Goal: Information Seeking & Learning: Learn about a topic

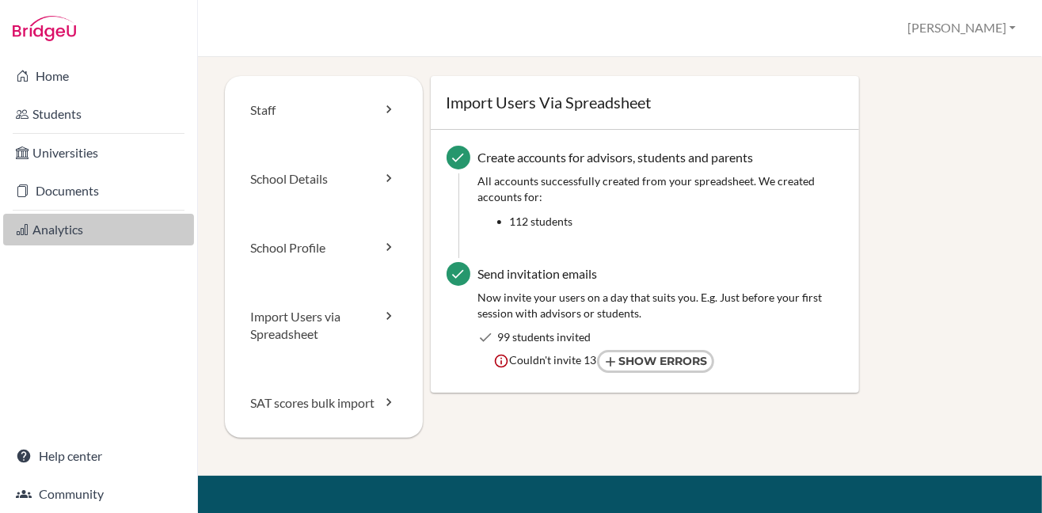
click at [59, 230] on link "Analytics" at bounding box center [98, 230] width 191 height 32
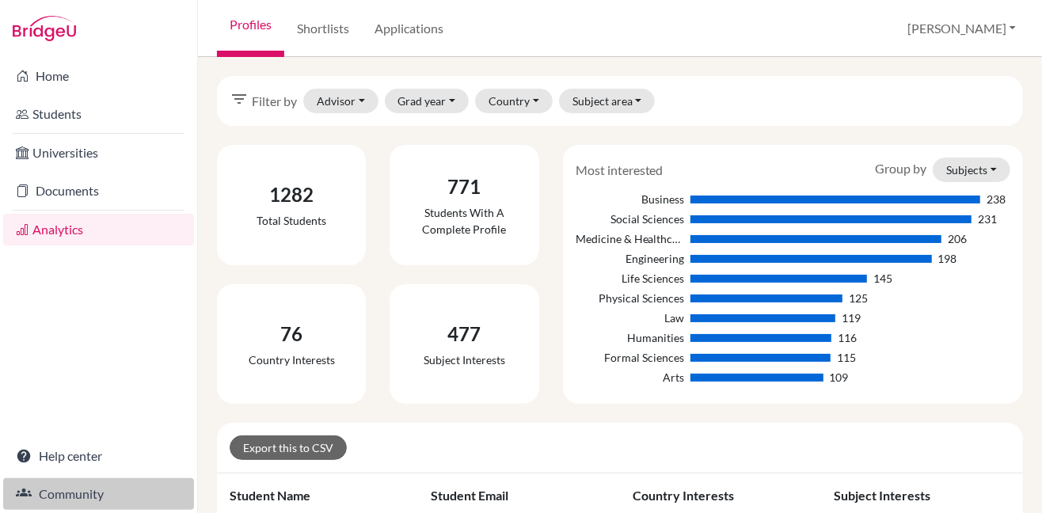
click at [43, 496] on link "Community" at bounding box center [98, 494] width 191 height 32
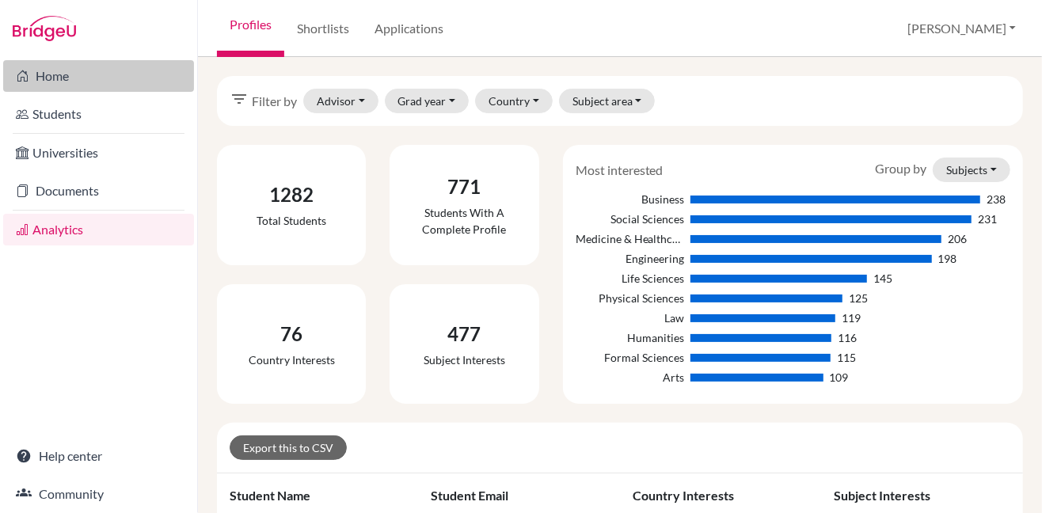
click at [50, 81] on link "Home" at bounding box center [98, 76] width 191 height 32
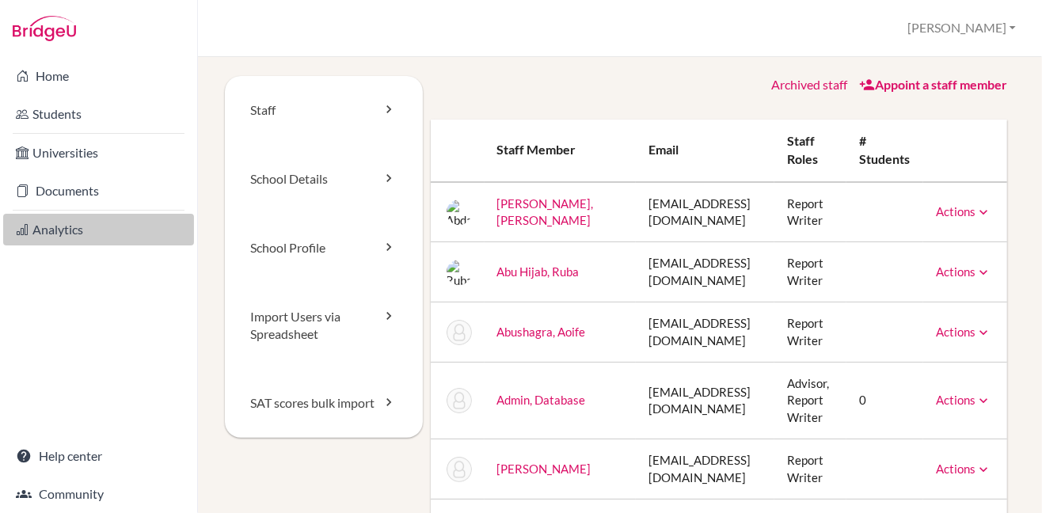
click at [65, 222] on link "Analytics" at bounding box center [98, 230] width 191 height 32
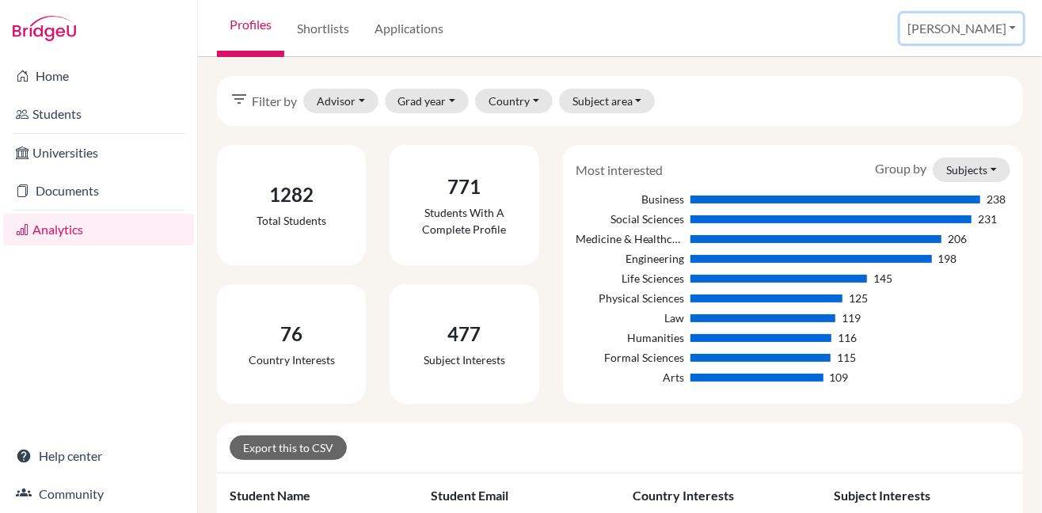
click at [1012, 32] on button "[PERSON_NAME]" at bounding box center [961, 28] width 123 height 30
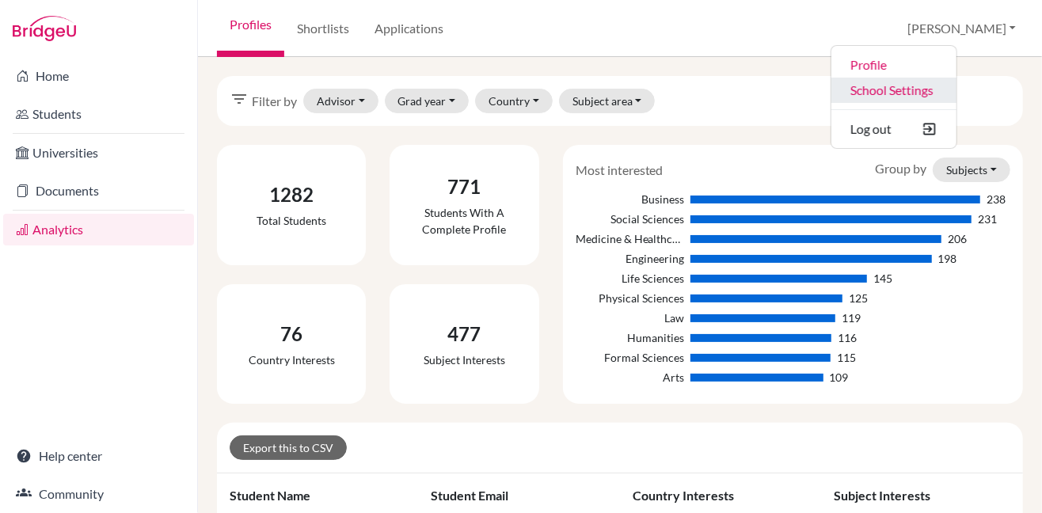
click at [956, 85] on link "School Settings" at bounding box center [893, 90] width 125 height 25
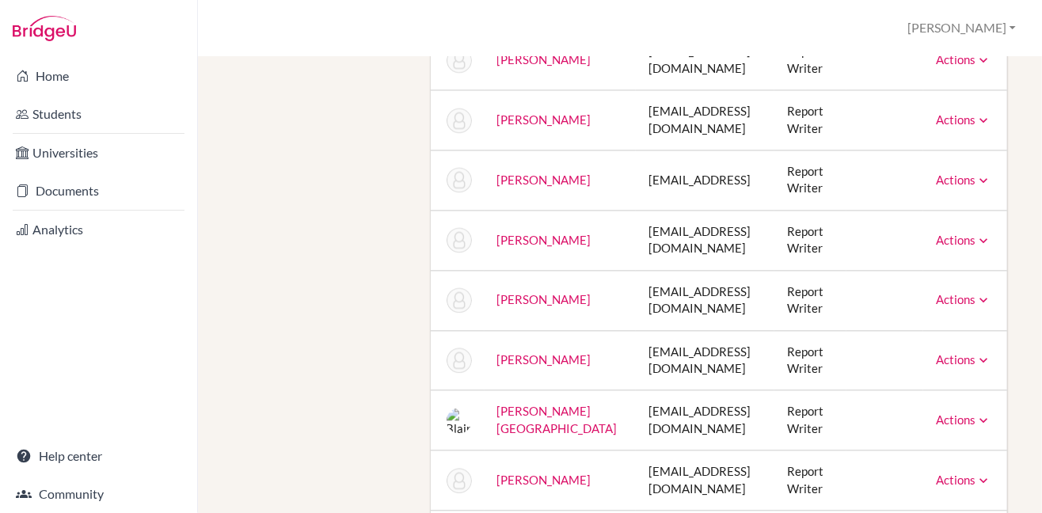
scroll to position [1538, 0]
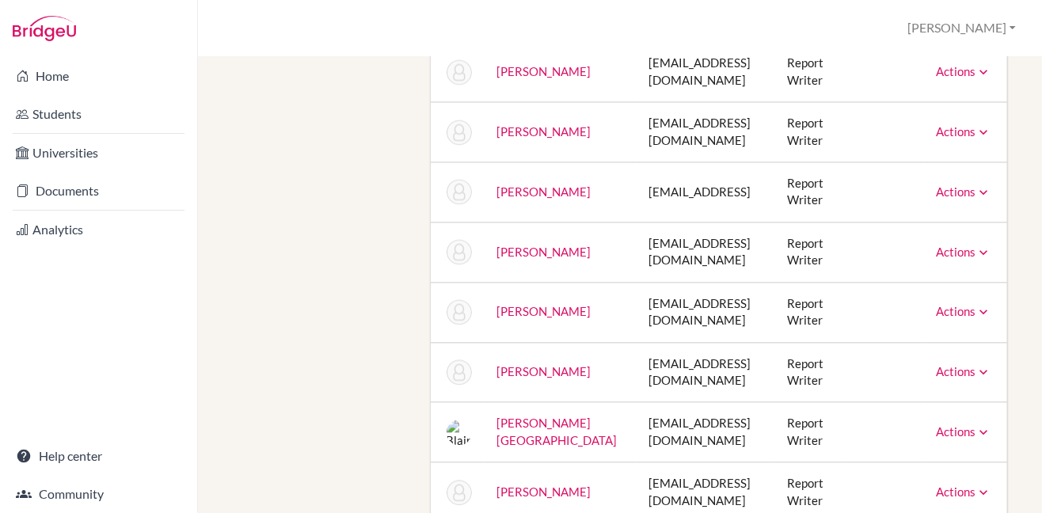
click at [556, 251] on link "[PERSON_NAME]" at bounding box center [544, 252] width 94 height 14
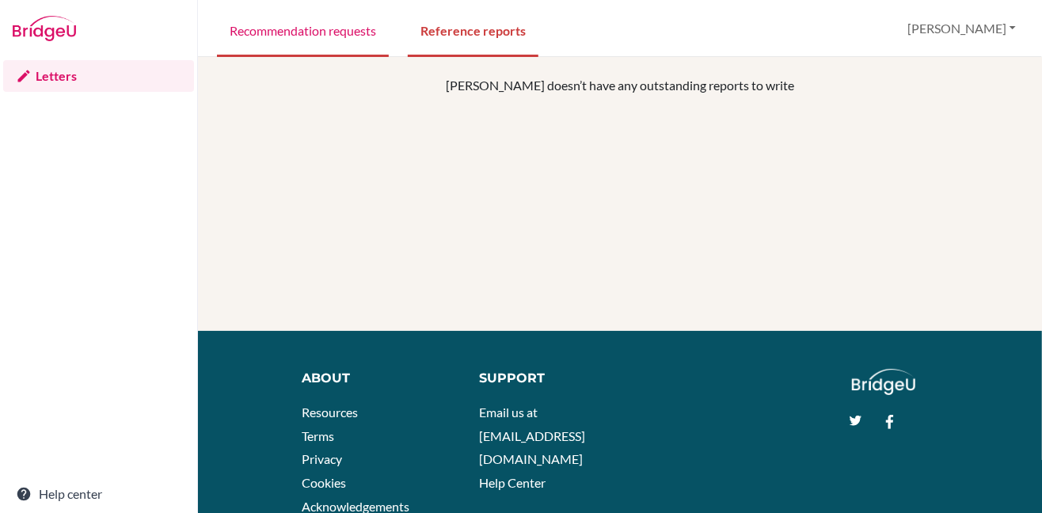
click at [301, 32] on link "Recommendation requests" at bounding box center [303, 29] width 172 height 55
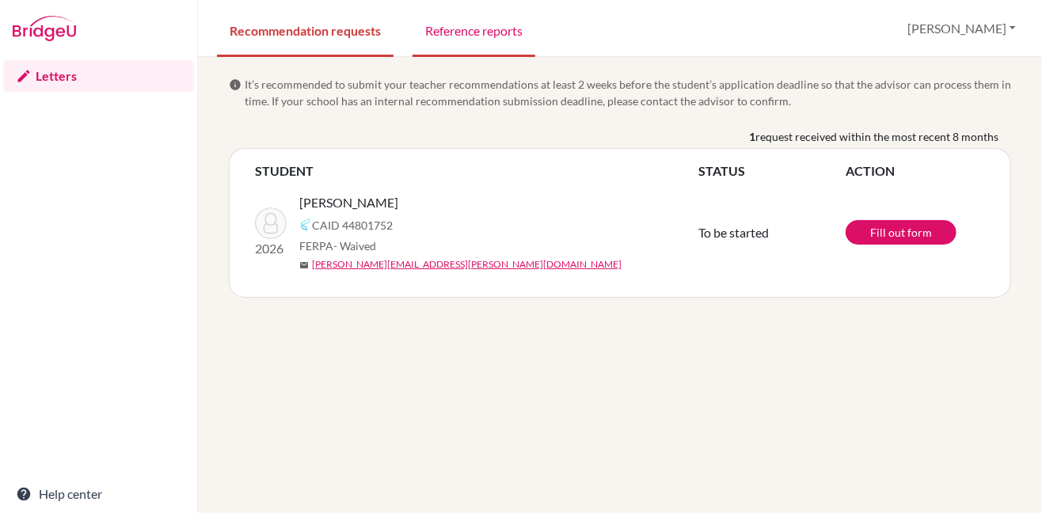
click at [437, 33] on link "Reference reports" at bounding box center [473, 29] width 123 height 55
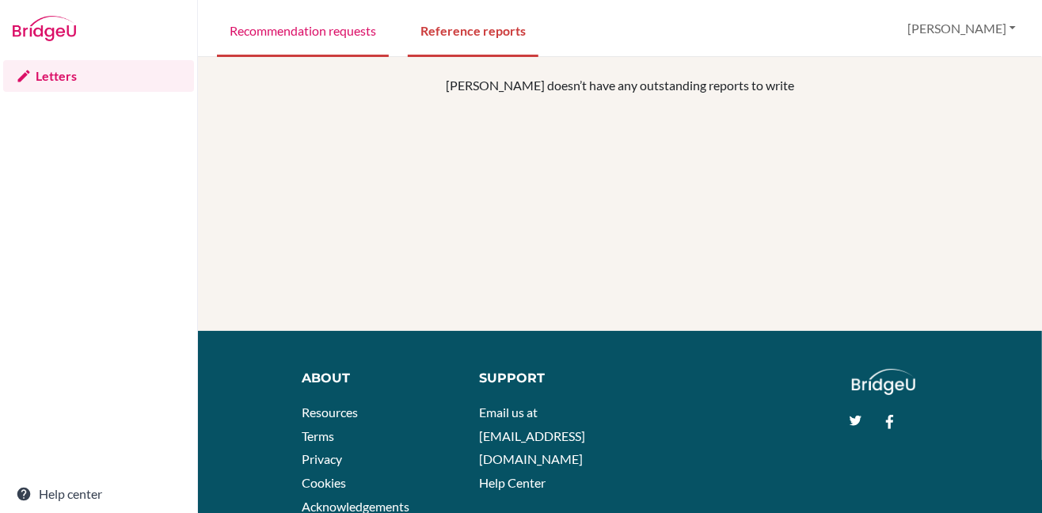
click at [331, 34] on link "Recommendation requests" at bounding box center [303, 29] width 172 height 55
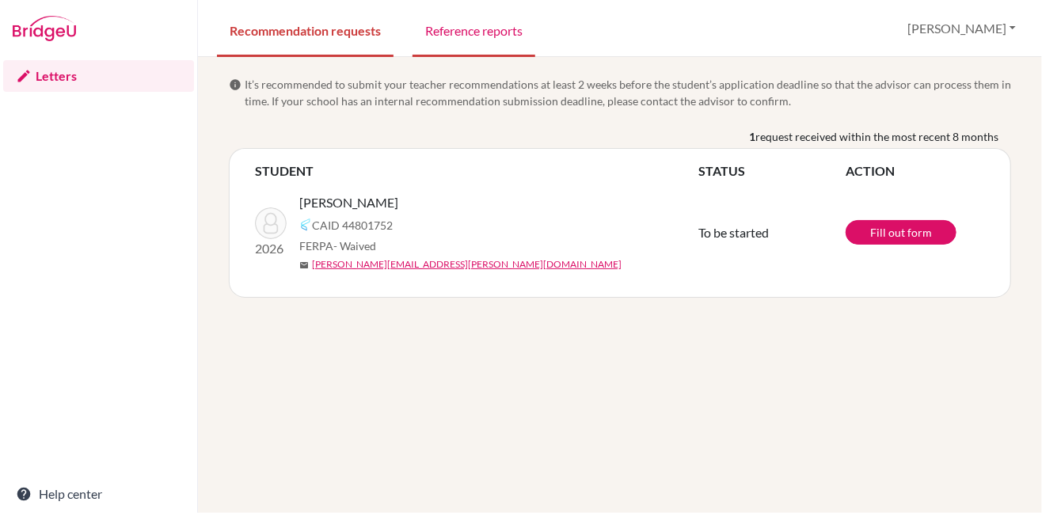
click at [429, 30] on link "Reference reports" at bounding box center [473, 29] width 123 height 55
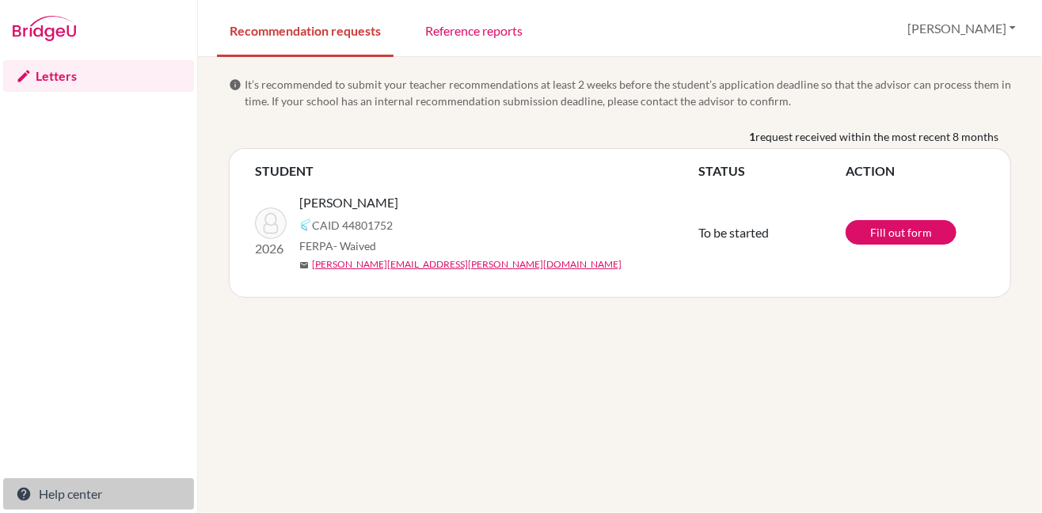
click at [84, 495] on link "Help center" at bounding box center [98, 494] width 191 height 32
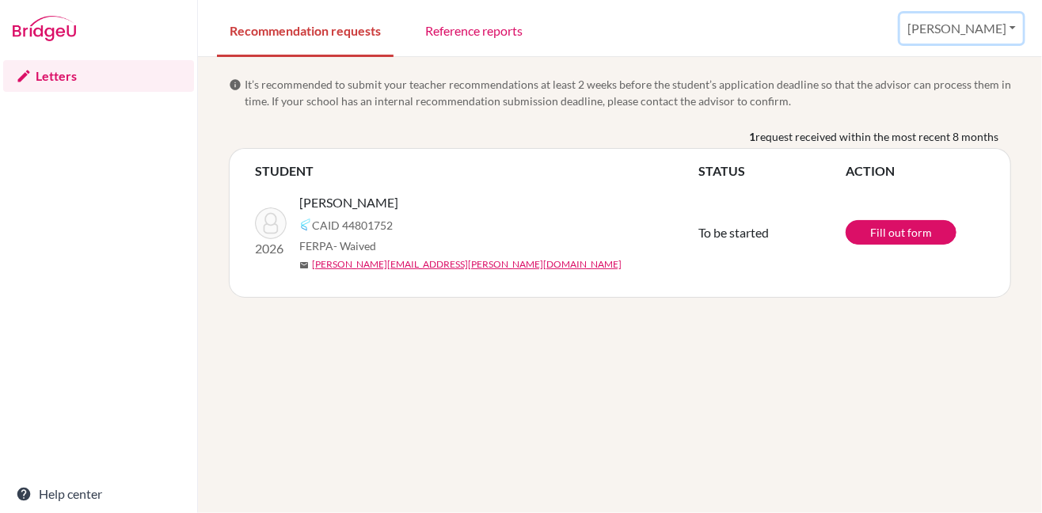
click at [1007, 29] on button "[PERSON_NAME]" at bounding box center [961, 28] width 123 height 30
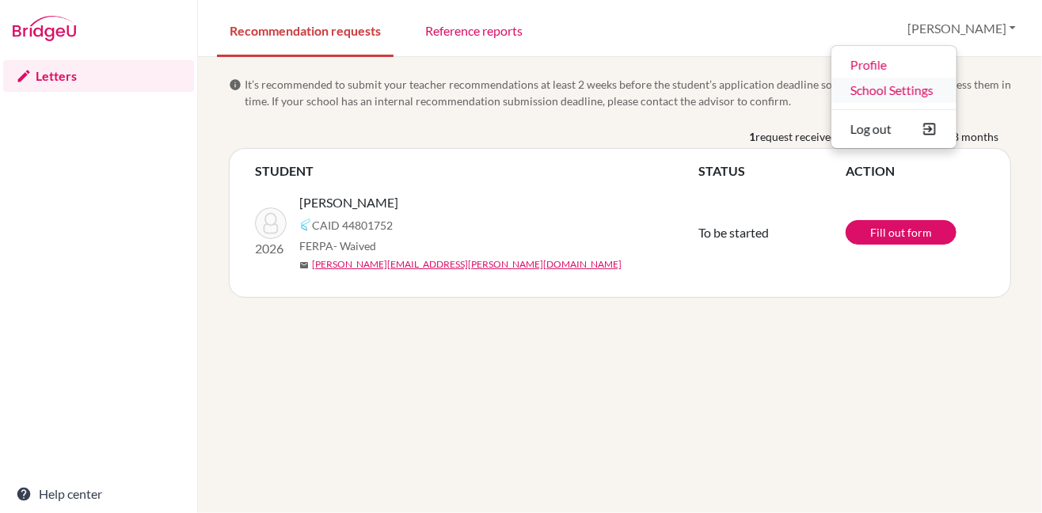
click at [956, 96] on link "School Settings" at bounding box center [893, 90] width 125 height 25
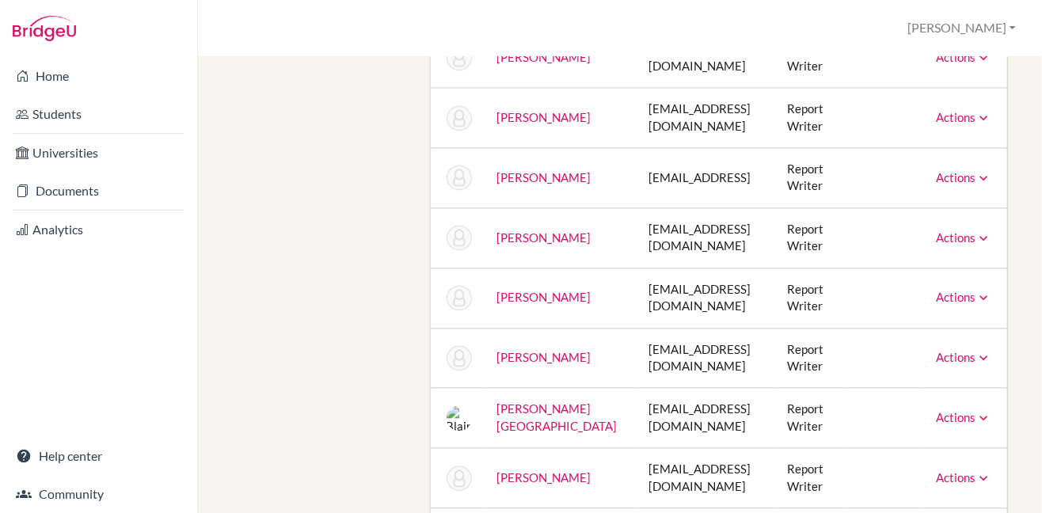
scroll to position [1560, 0]
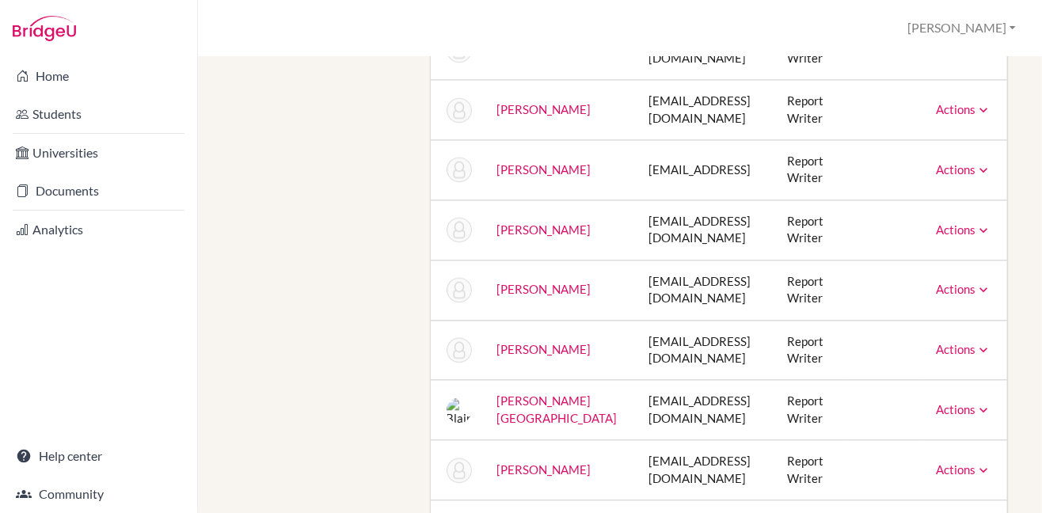
click at [975, 231] on icon at bounding box center [983, 230] width 16 height 16
click at [516, 228] on link "[PERSON_NAME]" at bounding box center [544, 229] width 94 height 14
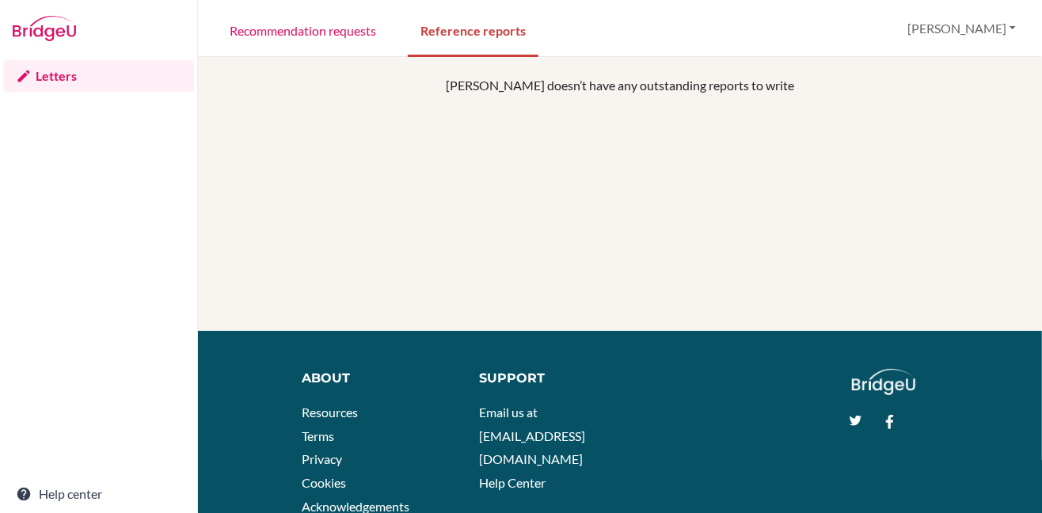
click at [56, 77] on link "Letters" at bounding box center [98, 76] width 191 height 32
click at [260, 28] on link "Recommendation requests" at bounding box center [303, 29] width 172 height 55
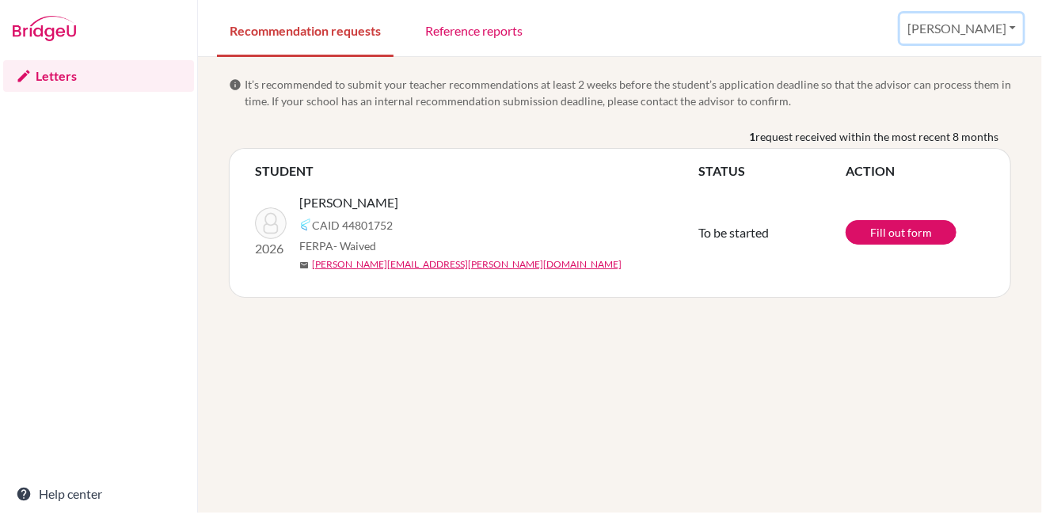
click at [1013, 28] on button "[PERSON_NAME]" at bounding box center [961, 28] width 123 height 30
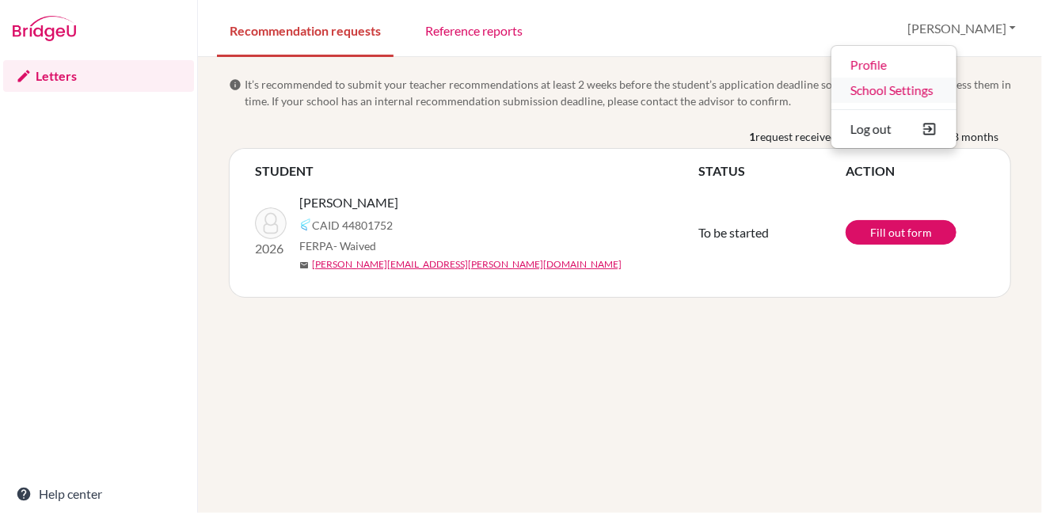
click at [956, 87] on link "School Settings" at bounding box center [893, 90] width 125 height 25
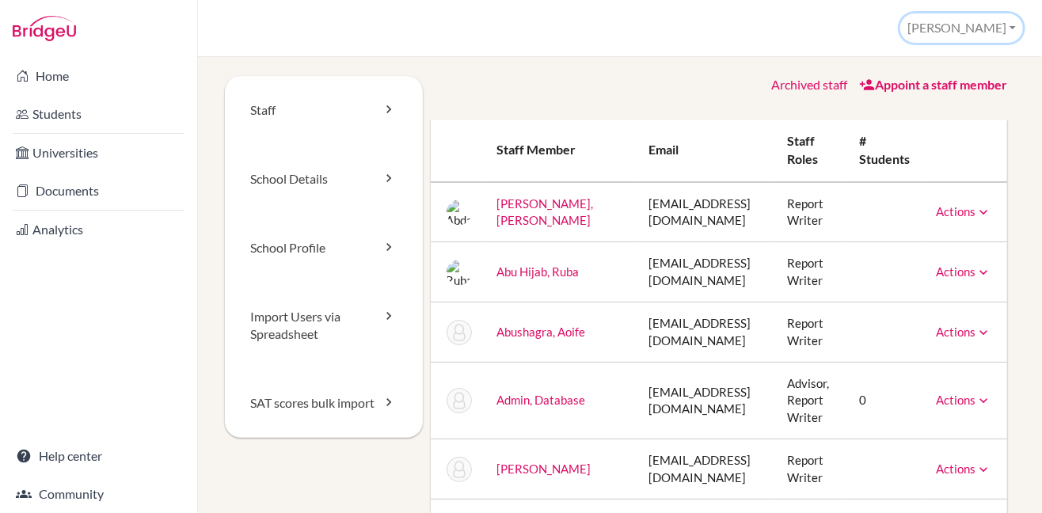
click at [1011, 30] on button "[PERSON_NAME]" at bounding box center [961, 27] width 123 height 29
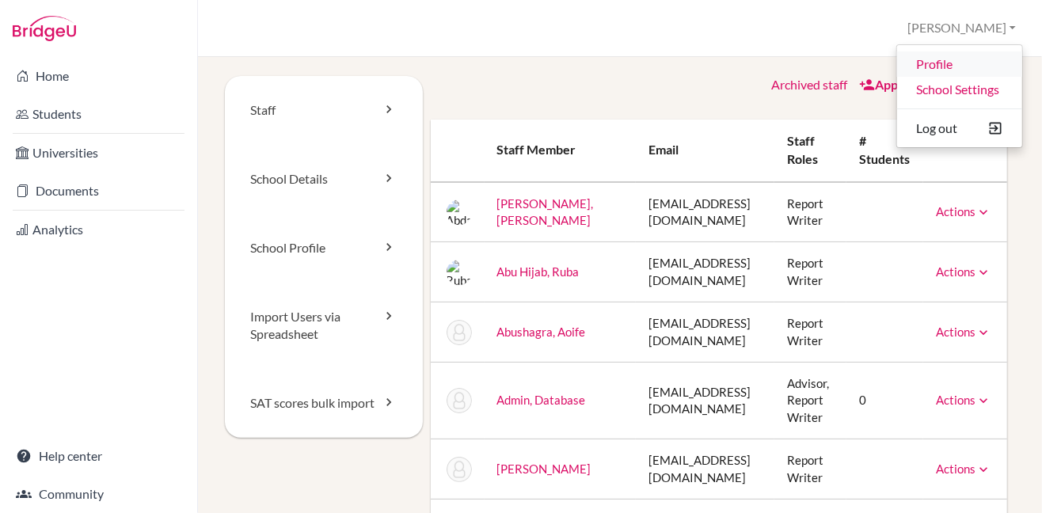
click at [948, 63] on link "Profile" at bounding box center [959, 63] width 125 height 25
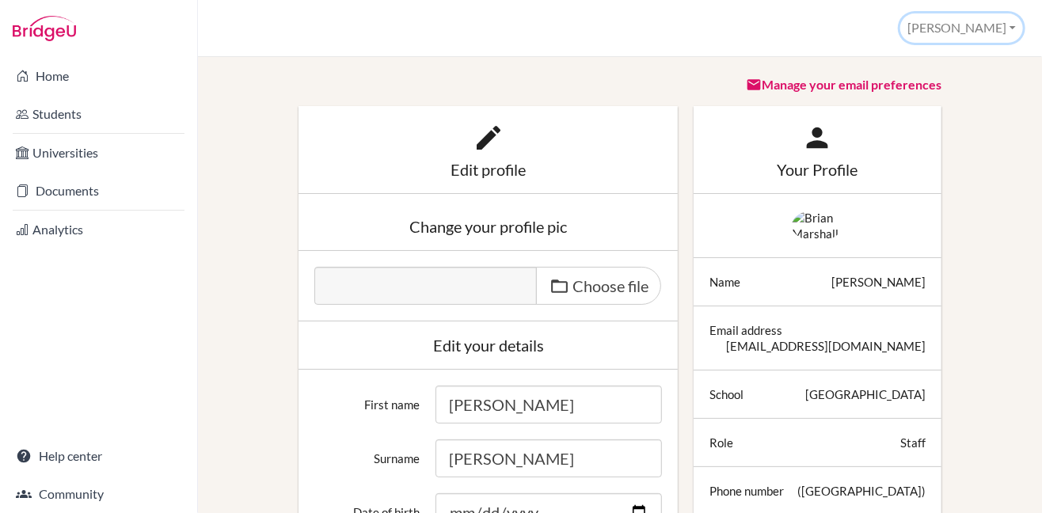
click at [1012, 24] on button "[PERSON_NAME]" at bounding box center [961, 27] width 123 height 29
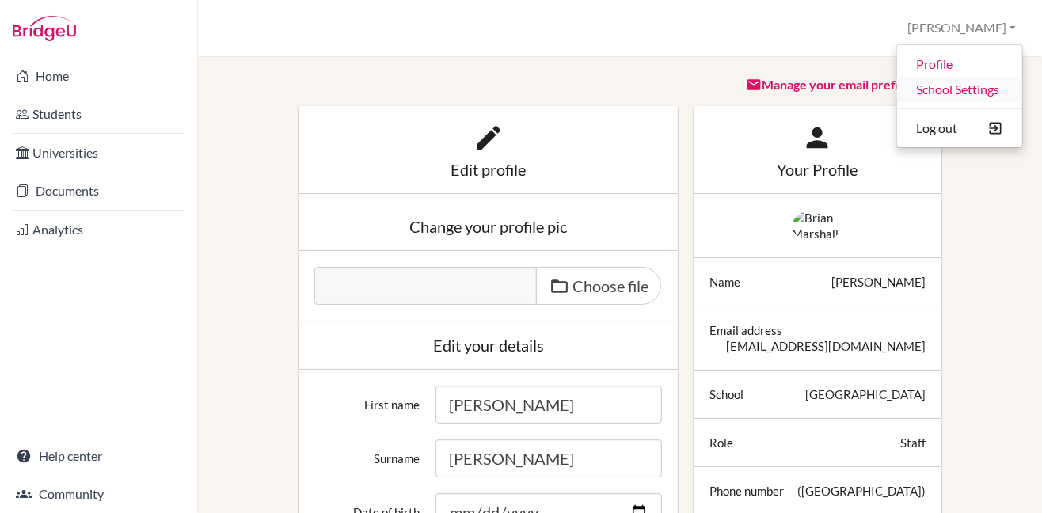
click at [981, 90] on link "School Settings" at bounding box center [959, 89] width 125 height 25
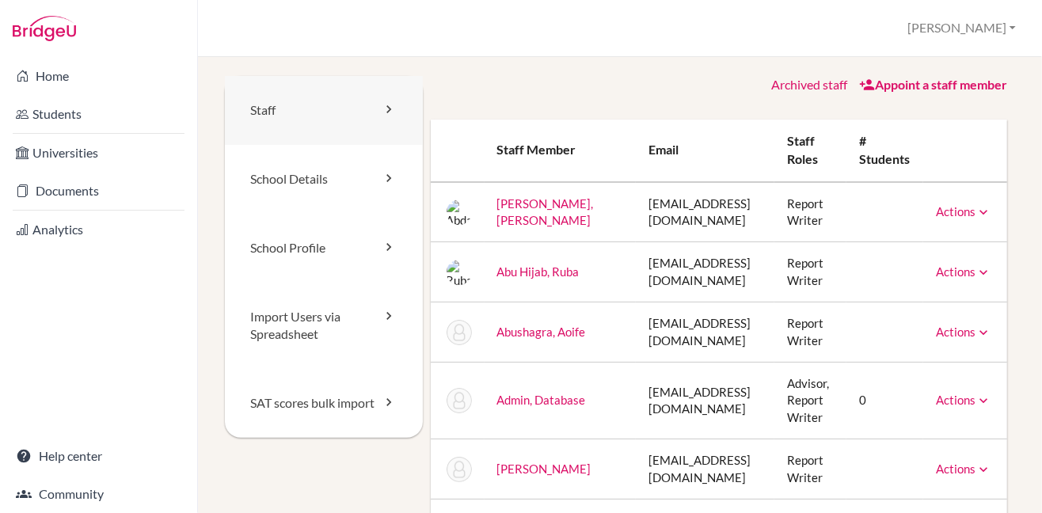
click at [255, 116] on link "Staff" at bounding box center [324, 110] width 198 height 69
click at [265, 112] on link "Staff" at bounding box center [324, 110] width 198 height 69
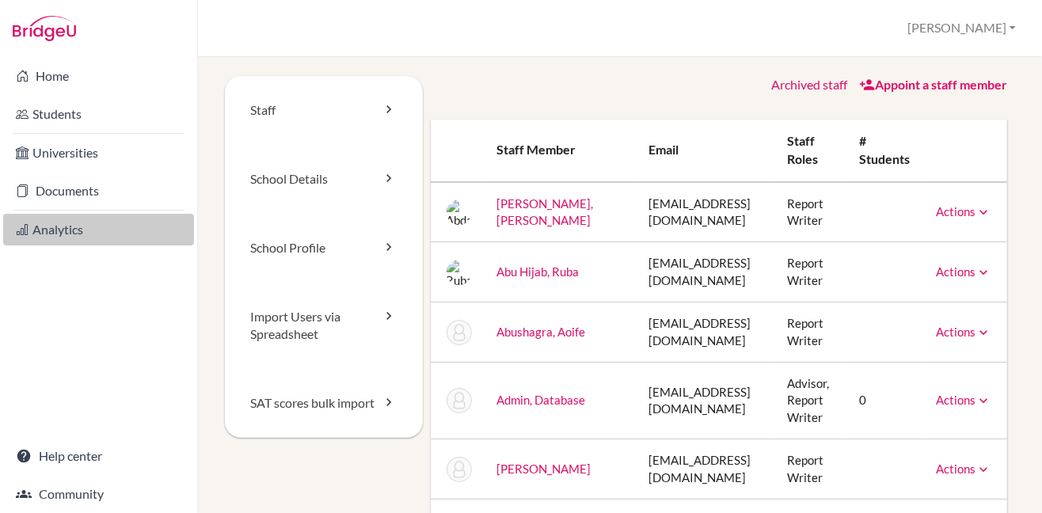
click at [47, 229] on link "Analytics" at bounding box center [98, 230] width 191 height 32
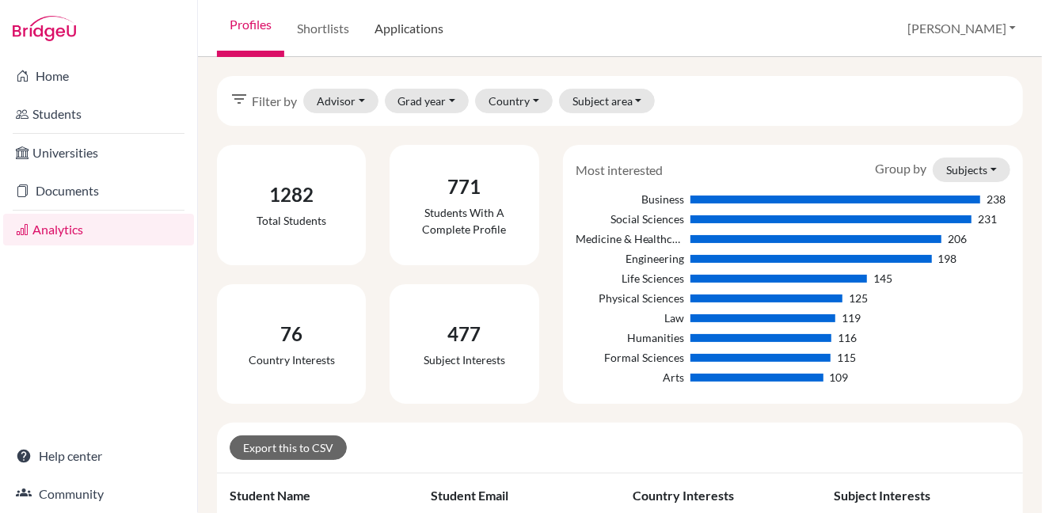
click at [401, 27] on link "Applications" at bounding box center [409, 28] width 94 height 57
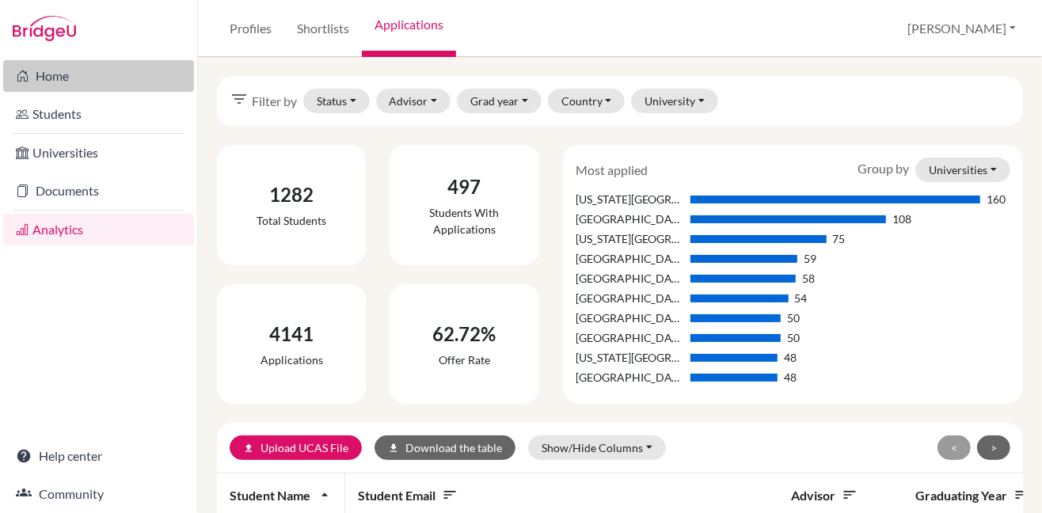
click at [63, 74] on link "Home" at bounding box center [98, 76] width 191 height 32
